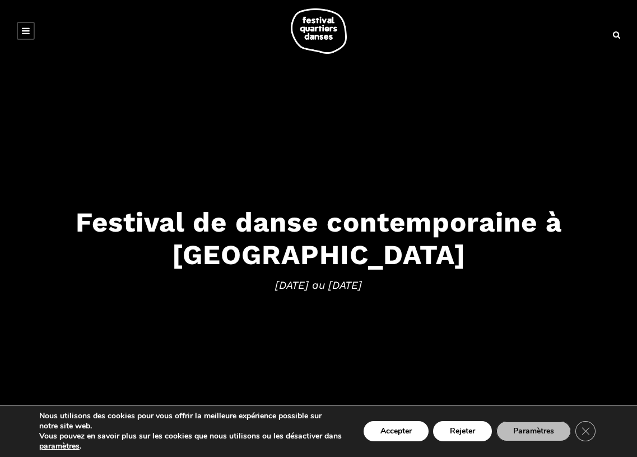
click at [24, 32] on icon at bounding box center [26, 30] width 8 height 9
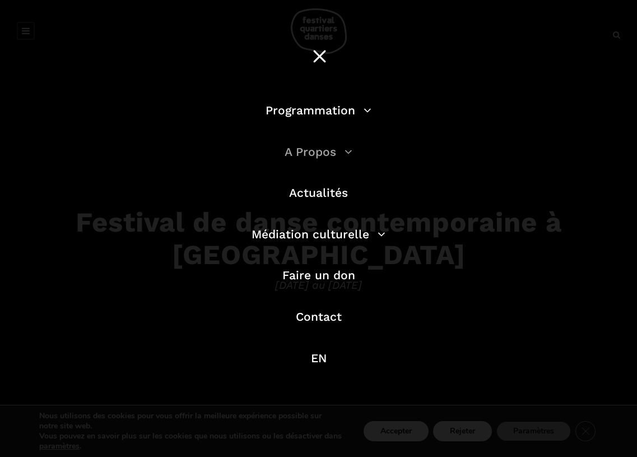
click at [326, 153] on link "A Propos" at bounding box center [319, 152] width 68 height 14
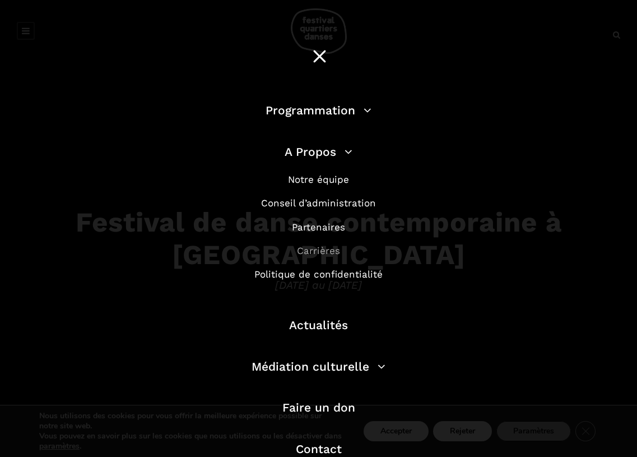
click at [323, 252] on link "Carrières" at bounding box center [318, 250] width 43 height 11
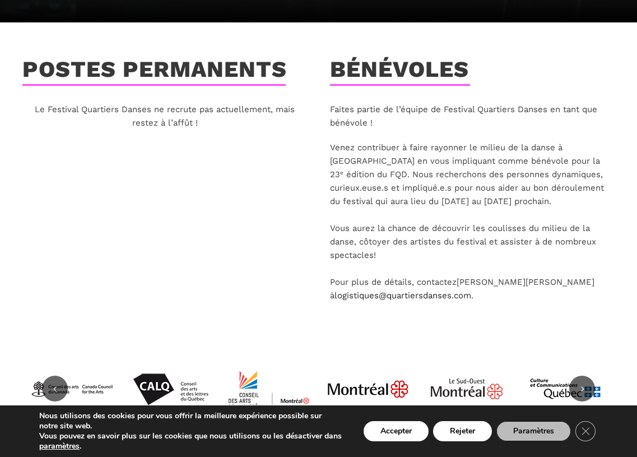
scroll to position [223, 0]
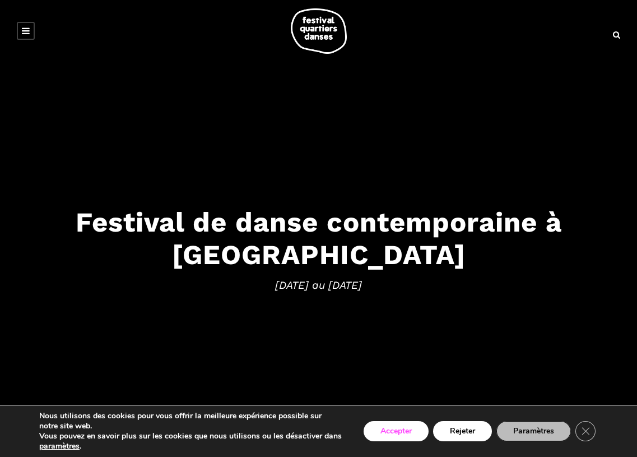
click at [386, 427] on button "Accepter" at bounding box center [396, 431] width 65 height 20
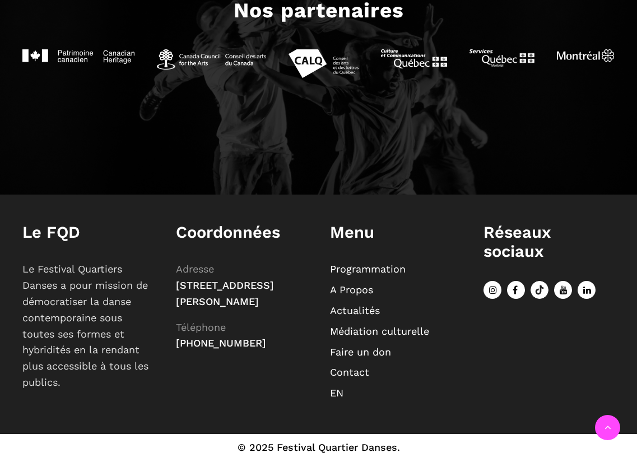
scroll to position [1212, 0]
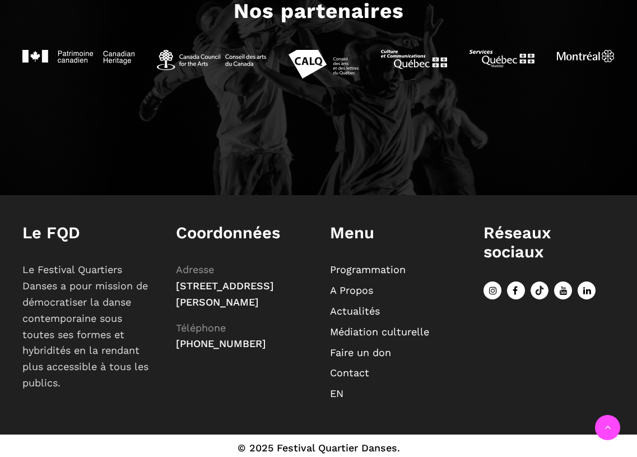
click at [357, 371] on link "Contact" at bounding box center [349, 373] width 39 height 12
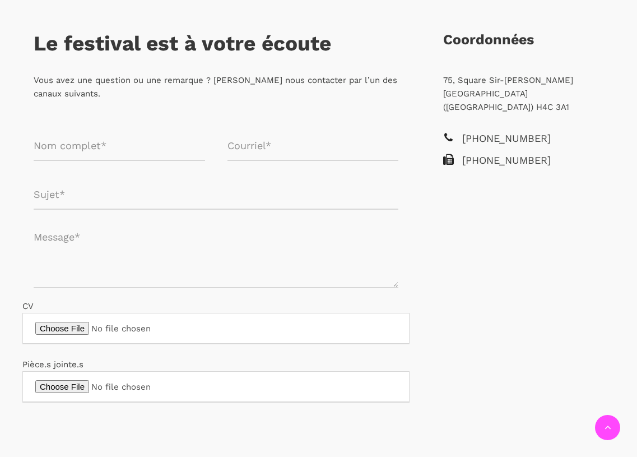
scroll to position [251, 0]
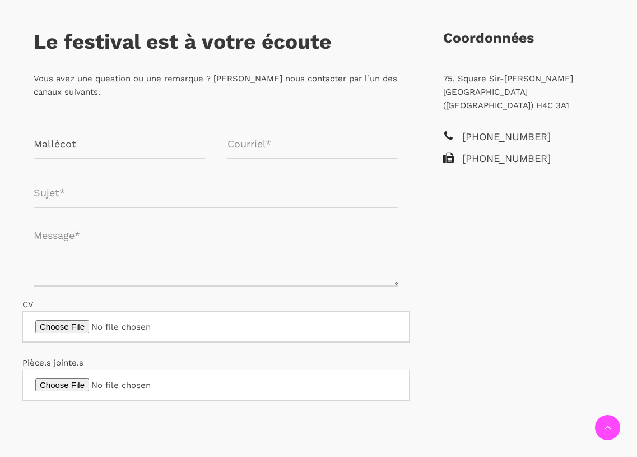
type input "Mallécot"
type input "C"
click at [127, 151] on input "Mallécot" at bounding box center [120, 144] width 172 height 30
type input "[PERSON_NAME]"
click at [140, 198] on input "Formulaire de contact" at bounding box center [216, 193] width 365 height 30
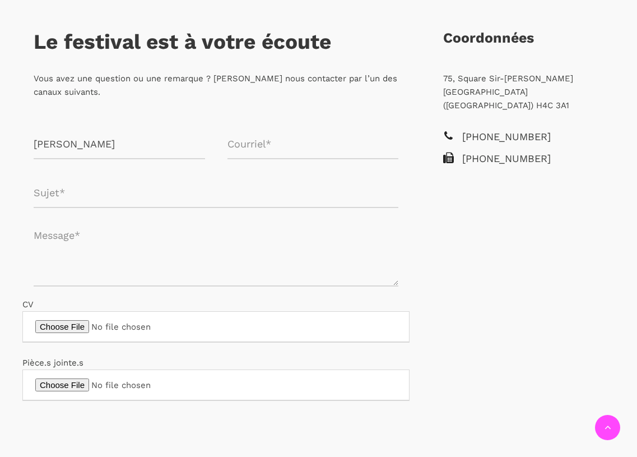
paste input "Objet : Candidature spontanée - Adjointe / Chargée de production / Régisseuse"
drag, startPoint x: 41, startPoint y: 192, endPoint x: 33, endPoint y: 191, distance: 8.5
click at [33, 191] on div "Objet : Candidature spontanée - Adjointe / Chargée de production / Régisseuse" at bounding box center [215, 193] width 387 height 30
type input "Candidature spontanée - Adjointe / Chargée de production / Régisseuse"
click at [265, 146] on input "Formulaire de contact" at bounding box center [314, 144] width 172 height 30
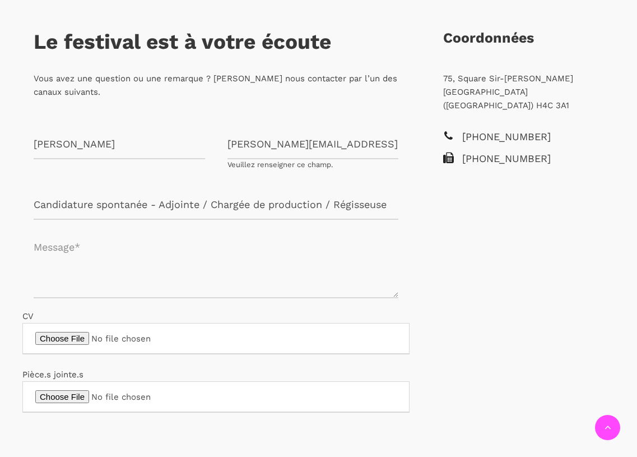
type input "[PERSON_NAME][EMAIL_ADDRESS][DOMAIN_NAME]"
click at [158, 267] on textarea "Formulaire de contact" at bounding box center [216, 264] width 365 height 67
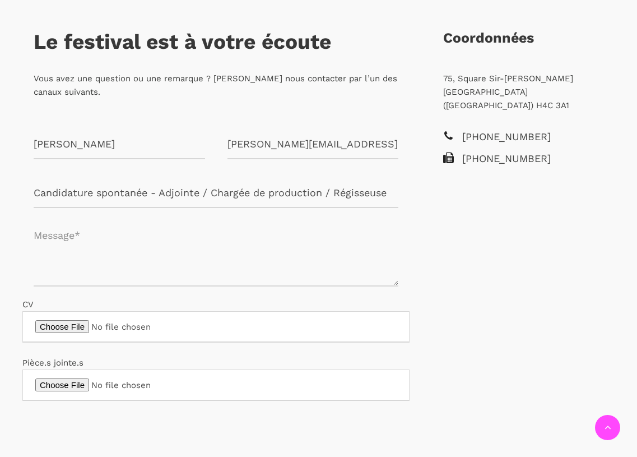
paste textarea "Bonjour, Je me permets de vous écrire car je suis à la recherche d’un nouveau d…"
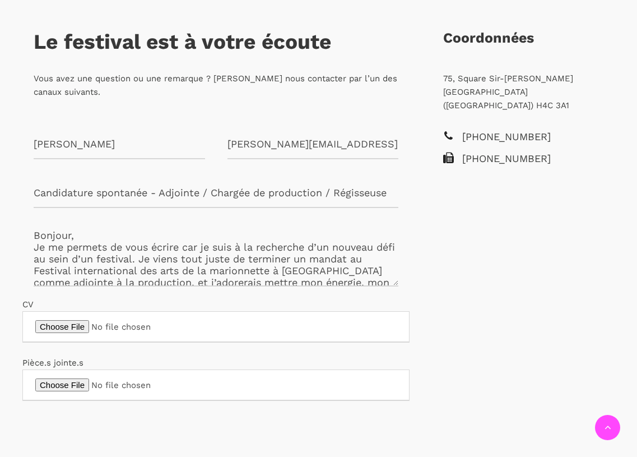
scroll to position [0, 0]
click at [70, 234] on textarea "Bonjour, Je me permets de vous écrire car je suis à la recherche d’un nouveau d…" at bounding box center [216, 252] width 365 height 67
click at [144, 238] on textarea "Bonjour Madame, Je me permets de vous écrire car je suis à la recherche d’un no…" at bounding box center [216, 252] width 365 height 67
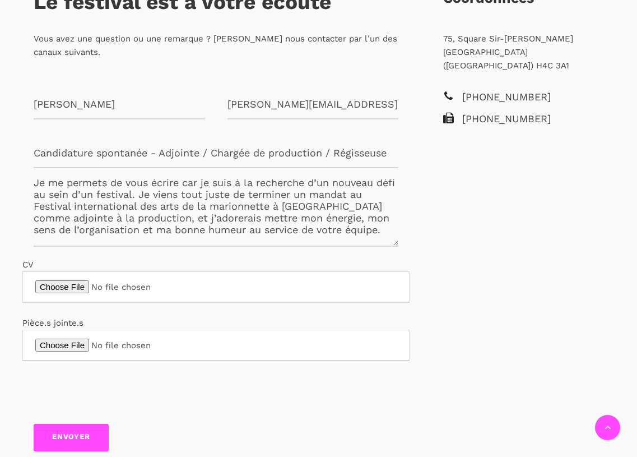
scroll to position [300, 0]
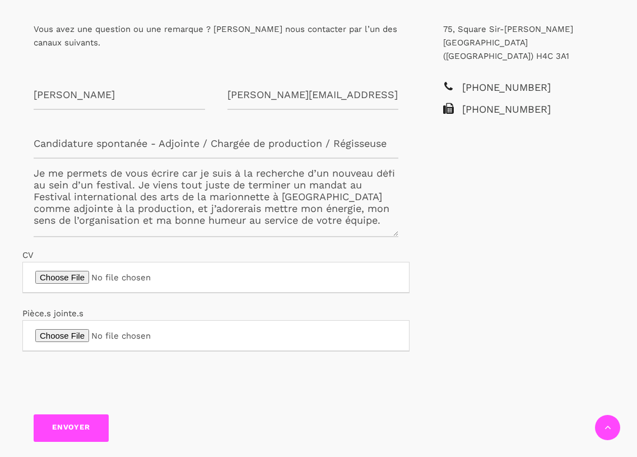
type textarea "Bonjour Madame, Monsieur, Je me permets de vous écrire car je suis à la recherc…"
click at [89, 279] on input "CV" at bounding box center [215, 277] width 387 height 31
click at [206, 277] on input "CV" at bounding box center [215, 277] width 387 height 31
click at [166, 277] on input "CV" at bounding box center [215, 277] width 387 height 31
type input "C:\fakepath\CV_Camille Mallecot.pdf"
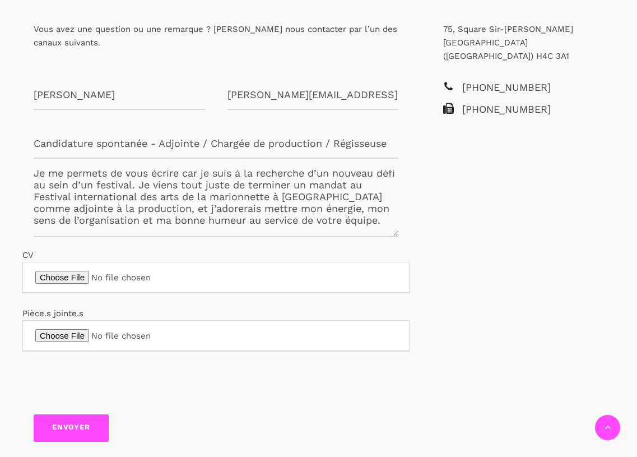
click at [125, 280] on input "CV" at bounding box center [215, 277] width 387 height 31
click at [88, 332] on input "Formulaire de contact" at bounding box center [215, 335] width 387 height 31
type input "C:\fakepath\[PERSON_NAME] motivation.pdf"
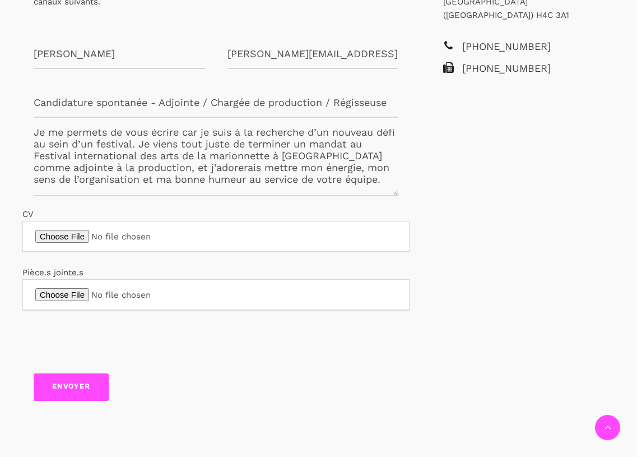
scroll to position [358, 0]
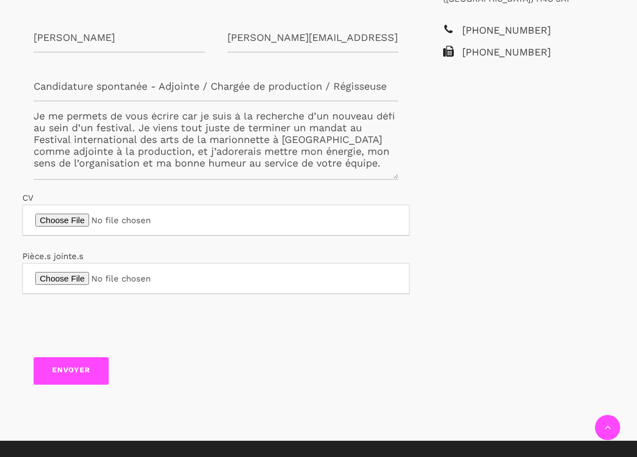
click at [67, 372] on input "Envoyer" at bounding box center [71, 370] width 75 height 27
